Goal: Task Accomplishment & Management: Use online tool/utility

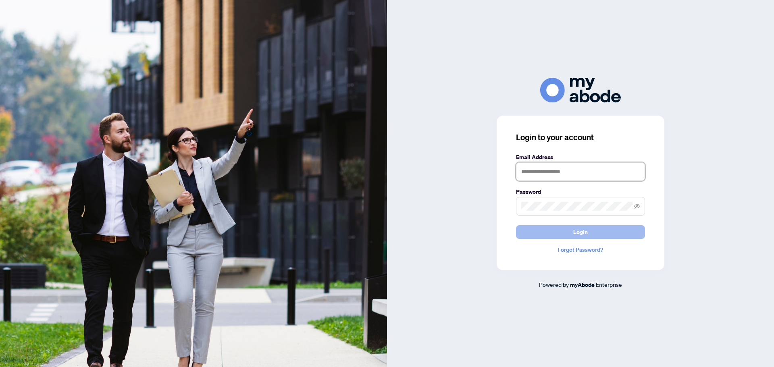
type input "**********"
click at [609, 232] on button "Login" at bounding box center [580, 232] width 129 height 14
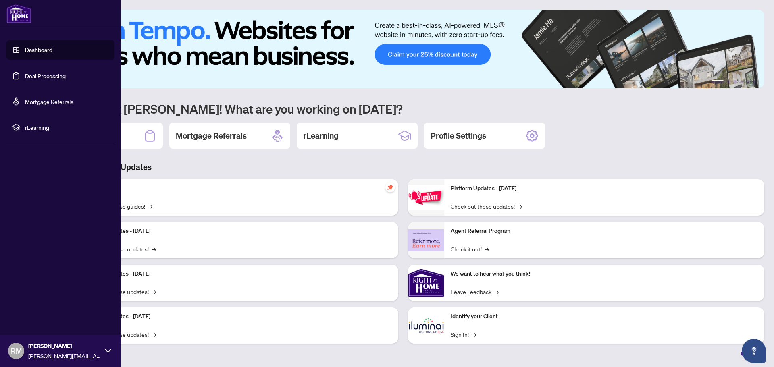
click at [48, 75] on link "Deal Processing" at bounding box center [45, 75] width 41 height 7
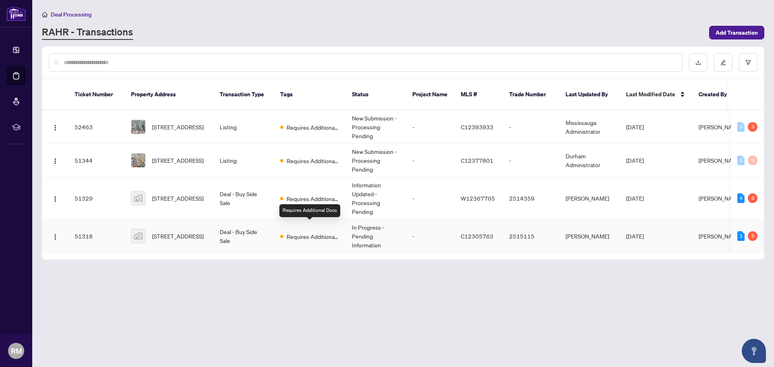
click at [310, 232] on span "Requires Additional Docs" at bounding box center [313, 236] width 52 height 9
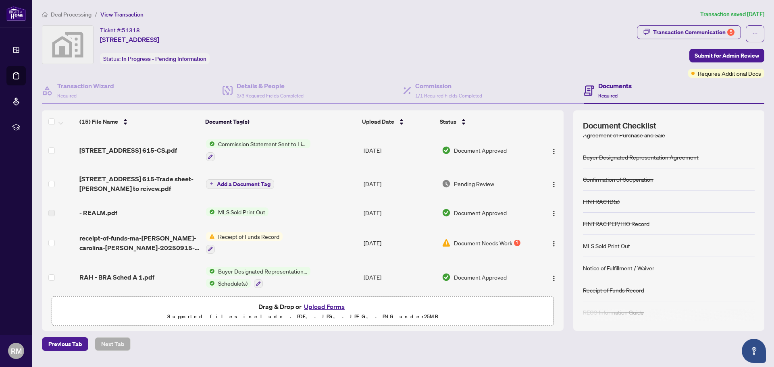
scroll to position [16, 0]
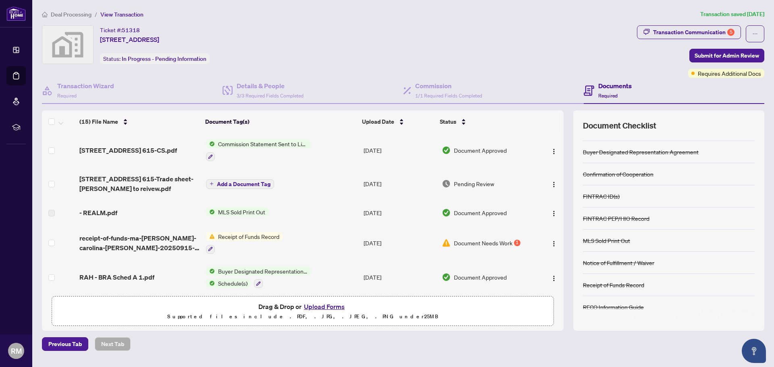
click at [257, 239] on span "Receipt of Funds Record" at bounding box center [249, 236] width 68 height 9
click at [248, 241] on div "Receipt of Funds Record" at bounding box center [244, 243] width 77 height 22
click at [479, 244] on span "Document Needs Work" at bounding box center [483, 243] width 58 height 9
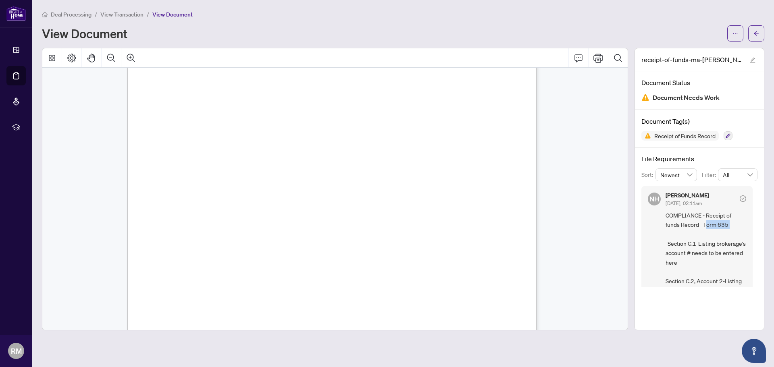
drag, startPoint x: 707, startPoint y: 224, endPoint x: 718, endPoint y: 239, distance: 17.7
click at [718, 238] on span "COMPLIANCE - Receipt of funds Record - Form 635 -Section C.1-Listing brokerage'…" at bounding box center [706, 267] width 81 height 113
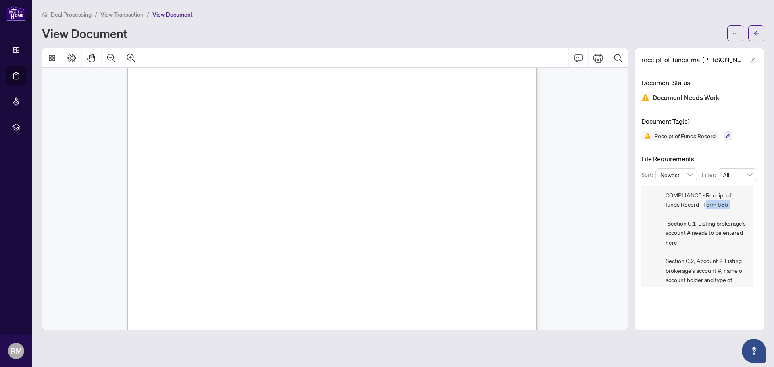
scroll to position [40, 0]
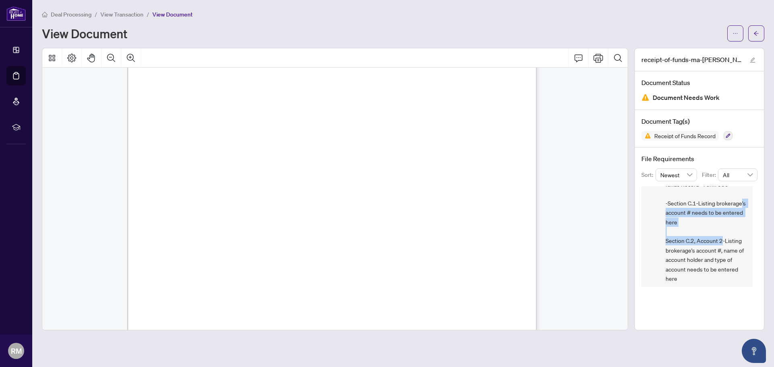
drag, startPoint x: 691, startPoint y: 210, endPoint x: 721, endPoint y: 243, distance: 44.6
click at [721, 243] on span "COMPLIANCE - Receipt of funds Record - Form 635 -Section C.1-Listing brokerage'…" at bounding box center [706, 227] width 81 height 113
click at [713, 249] on span "COMPLIANCE - Receipt of funds Record - Form 635 -Section C.1-Listing brokerage'…" at bounding box center [706, 227] width 81 height 113
drag, startPoint x: 693, startPoint y: 239, endPoint x: 707, endPoint y: 243, distance: 15.0
click at [707, 242] on span "COMPLIANCE - Receipt of funds Record - Form 635 -Section C.1-Listing brokerage'…" at bounding box center [706, 227] width 81 height 113
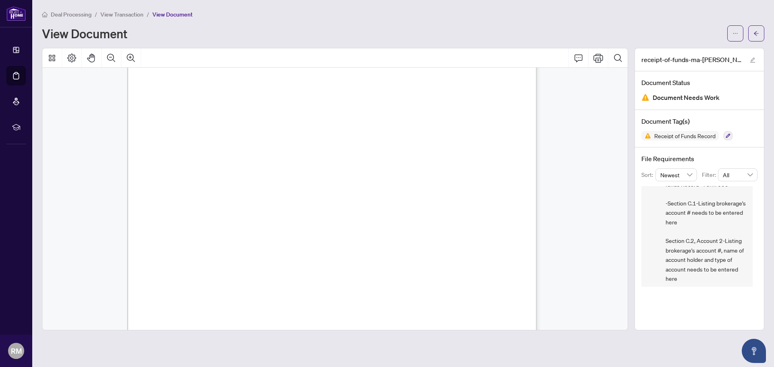
drag, startPoint x: 712, startPoint y: 250, endPoint x: 714, endPoint y: 255, distance: 5.2
click at [712, 250] on span "COMPLIANCE - Receipt of funds Record - Form 635 -Section C.1-Listing brokerage'…" at bounding box center [706, 227] width 81 height 113
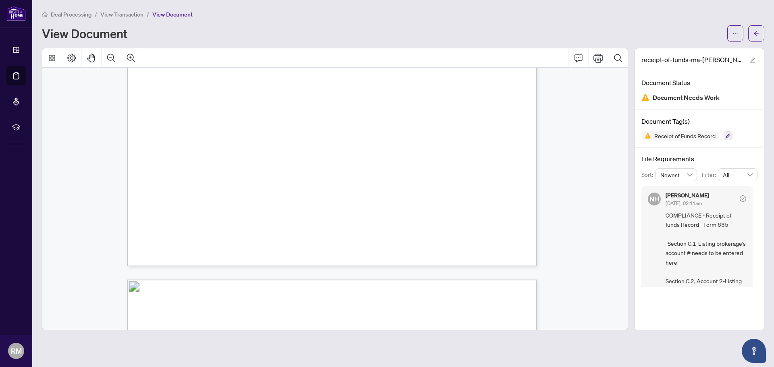
scroll to position [403, 0]
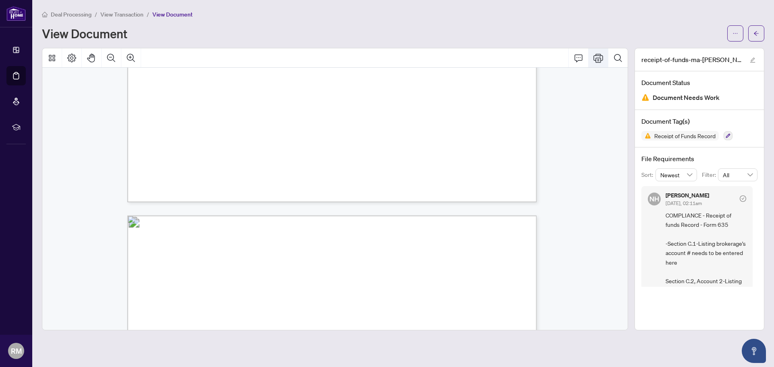
click at [598, 57] on icon "Print" at bounding box center [598, 58] width 10 height 9
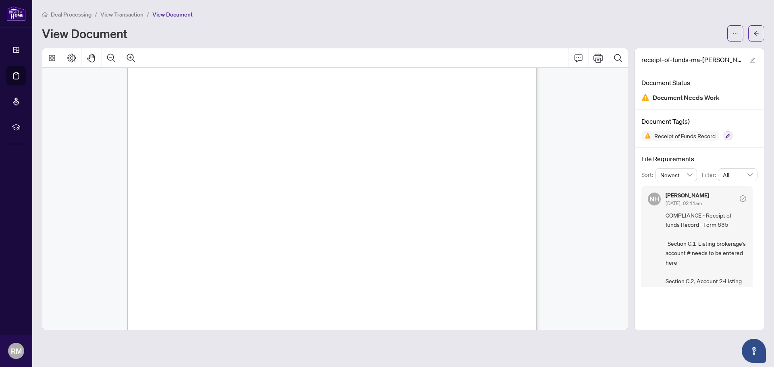
scroll to position [0, 0]
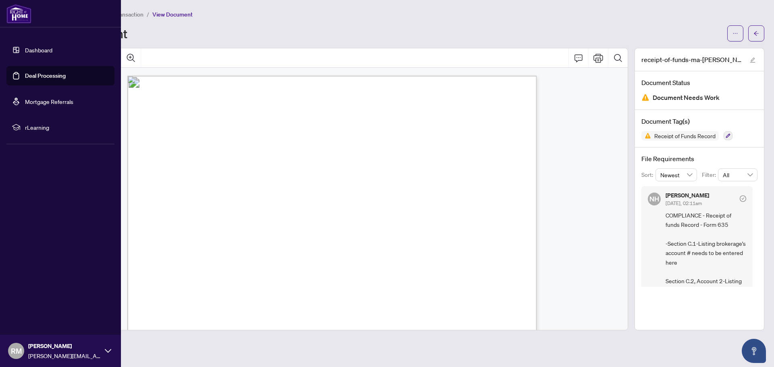
click at [53, 77] on link "Deal Processing" at bounding box center [45, 75] width 41 height 7
